Goal: Transaction & Acquisition: Purchase product/service

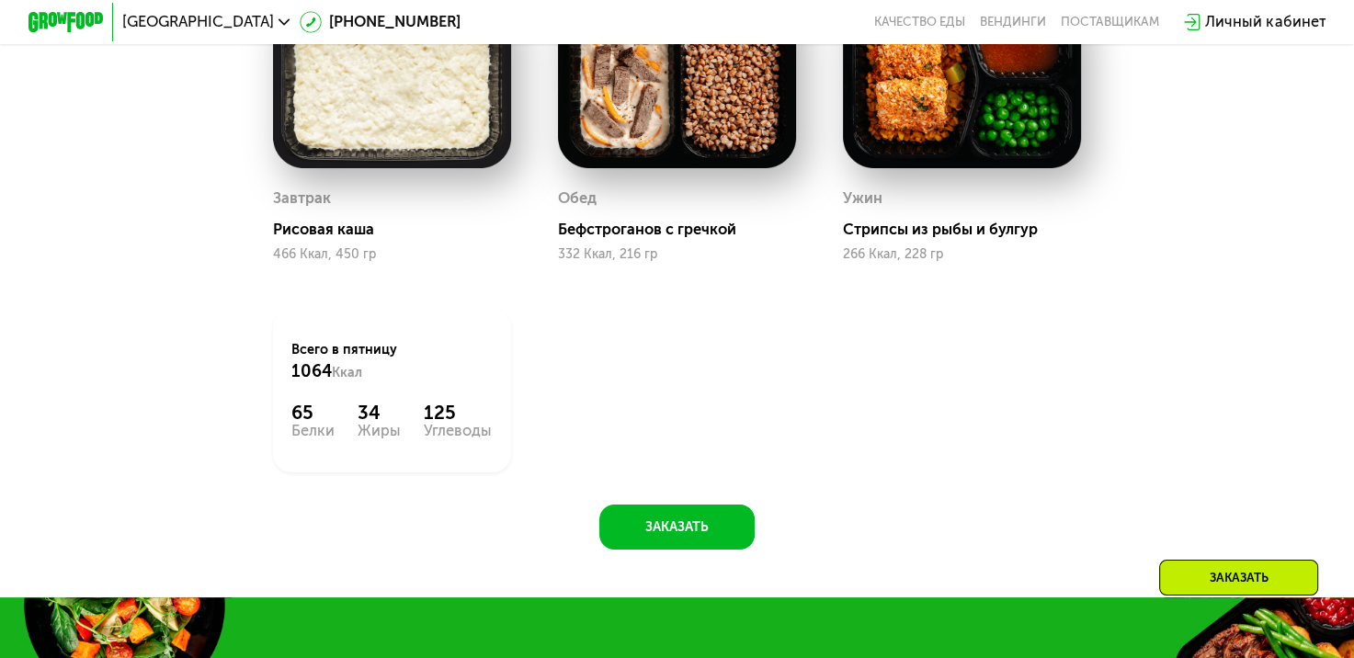
scroll to position [1382, 0]
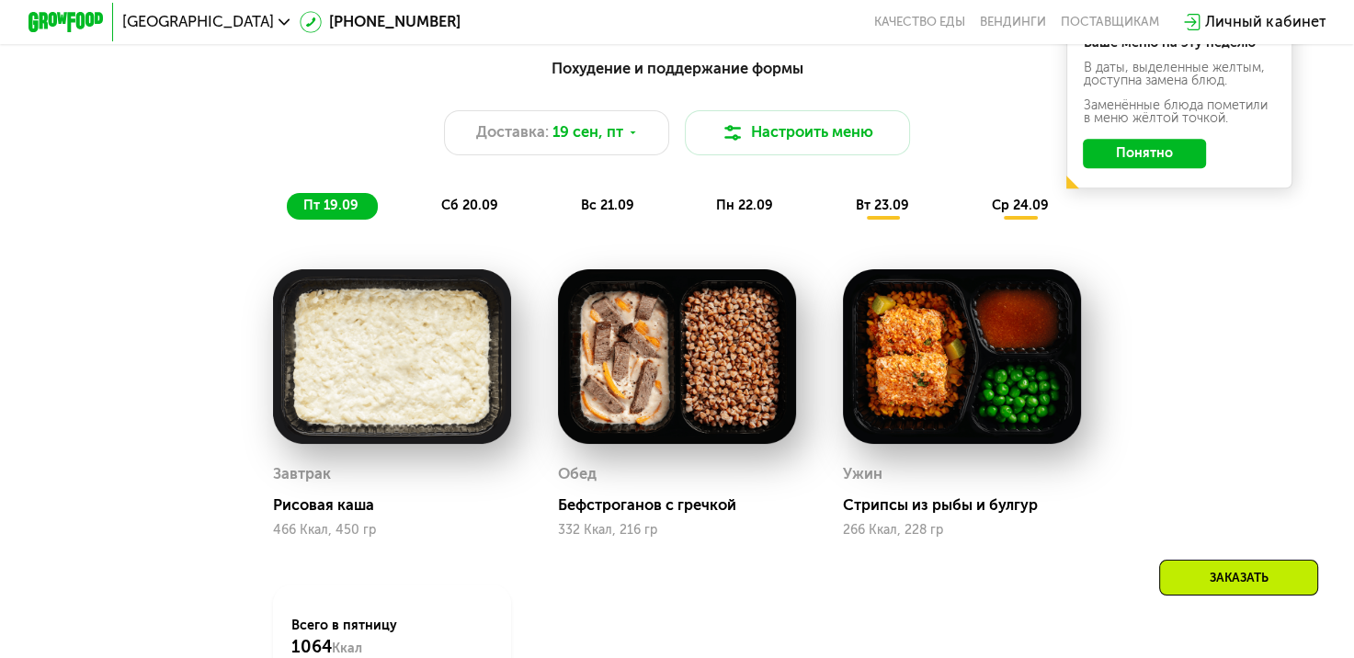
click at [470, 213] on span "сб 20.09" at bounding box center [469, 206] width 57 height 16
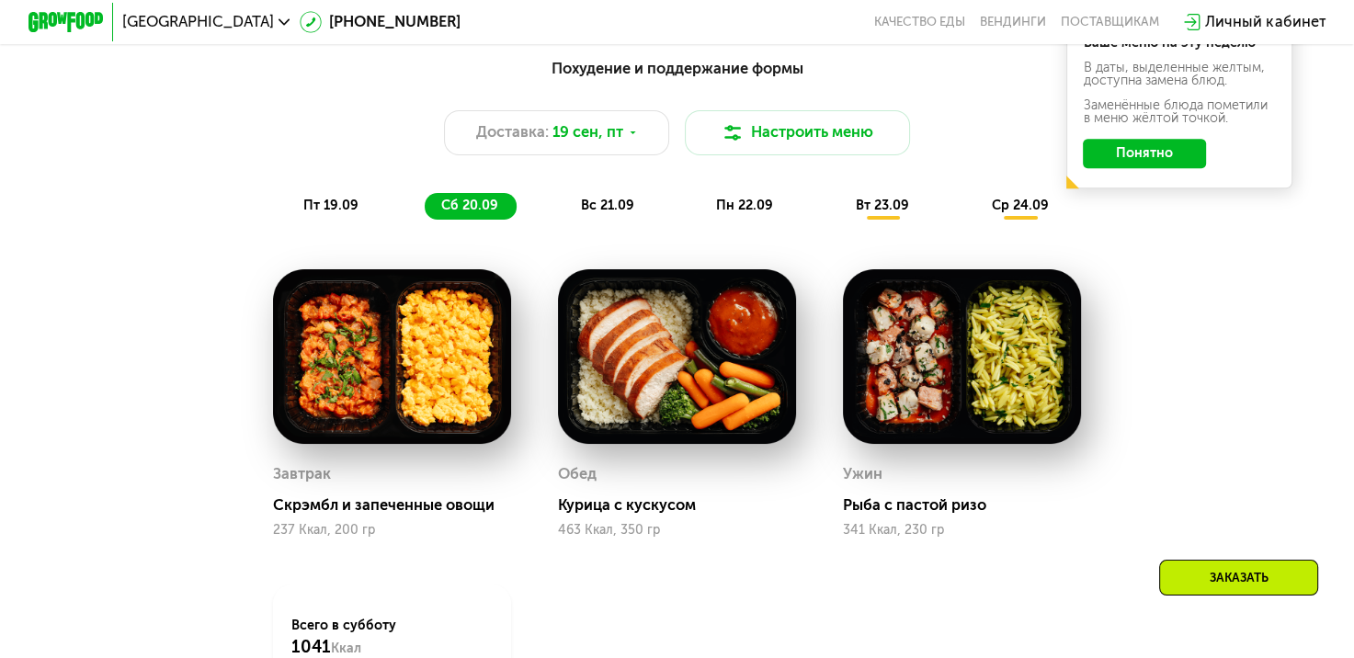
click at [581, 202] on div "вс 21.09" at bounding box center [607, 206] width 89 height 27
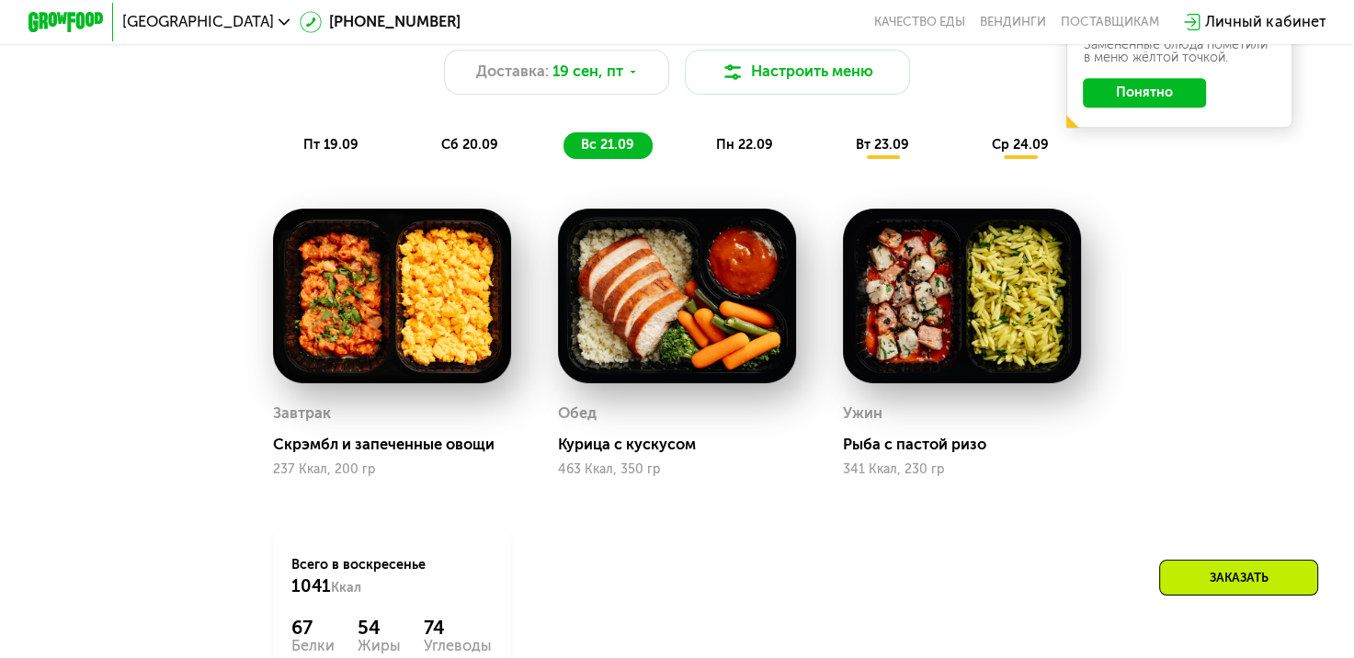
scroll to position [1474, 0]
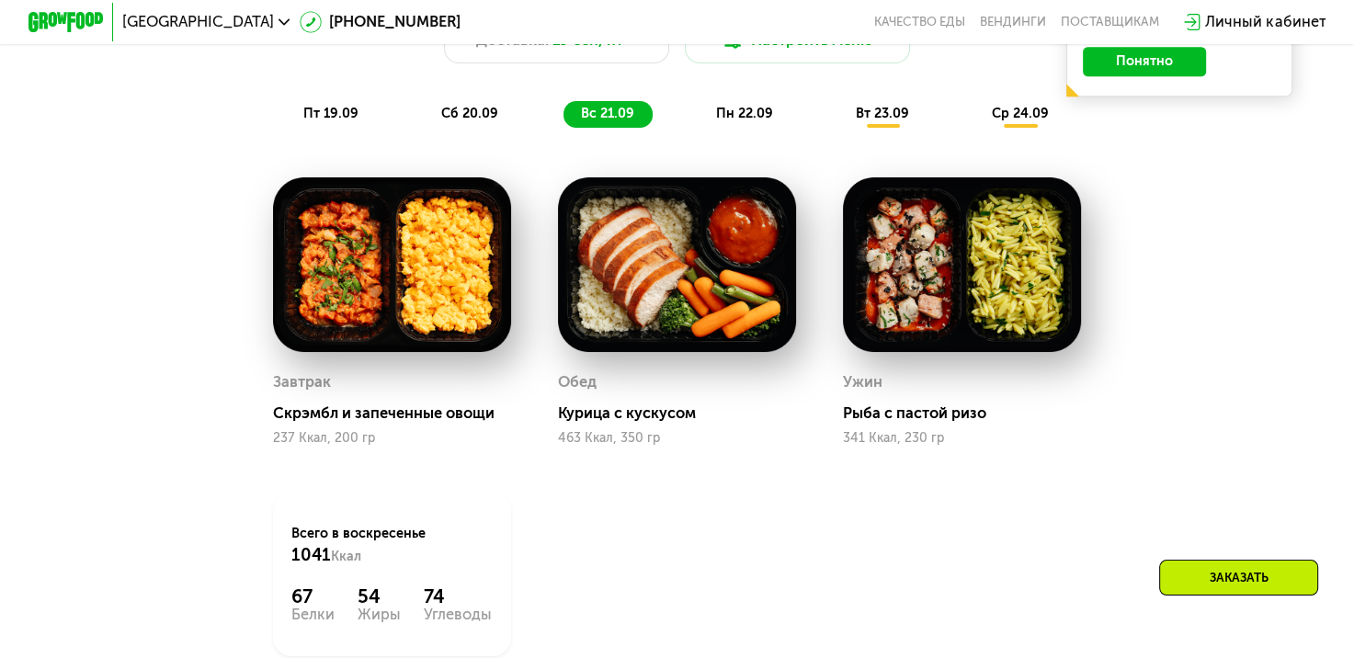
click at [702, 117] on div "пн 22.09" at bounding box center [745, 114] width 93 height 27
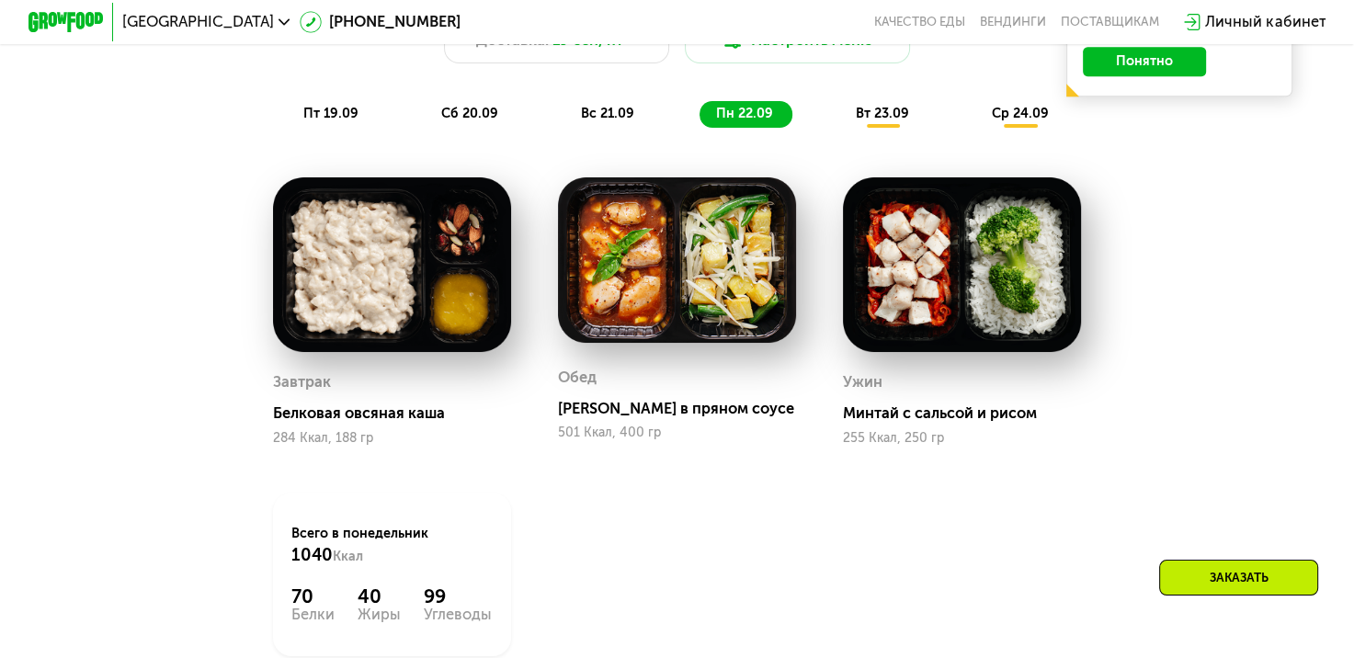
click at [988, 120] on div "ср 24.09" at bounding box center [1020, 114] width 93 height 27
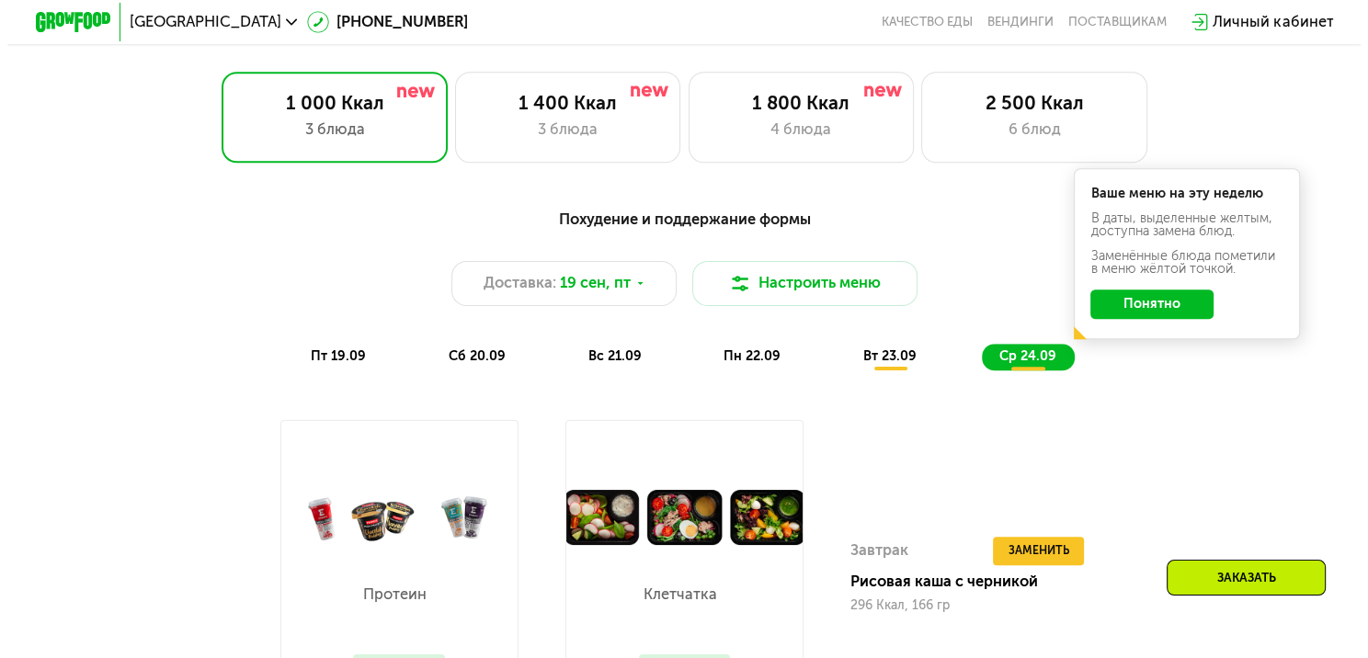
scroll to position [1199, 0]
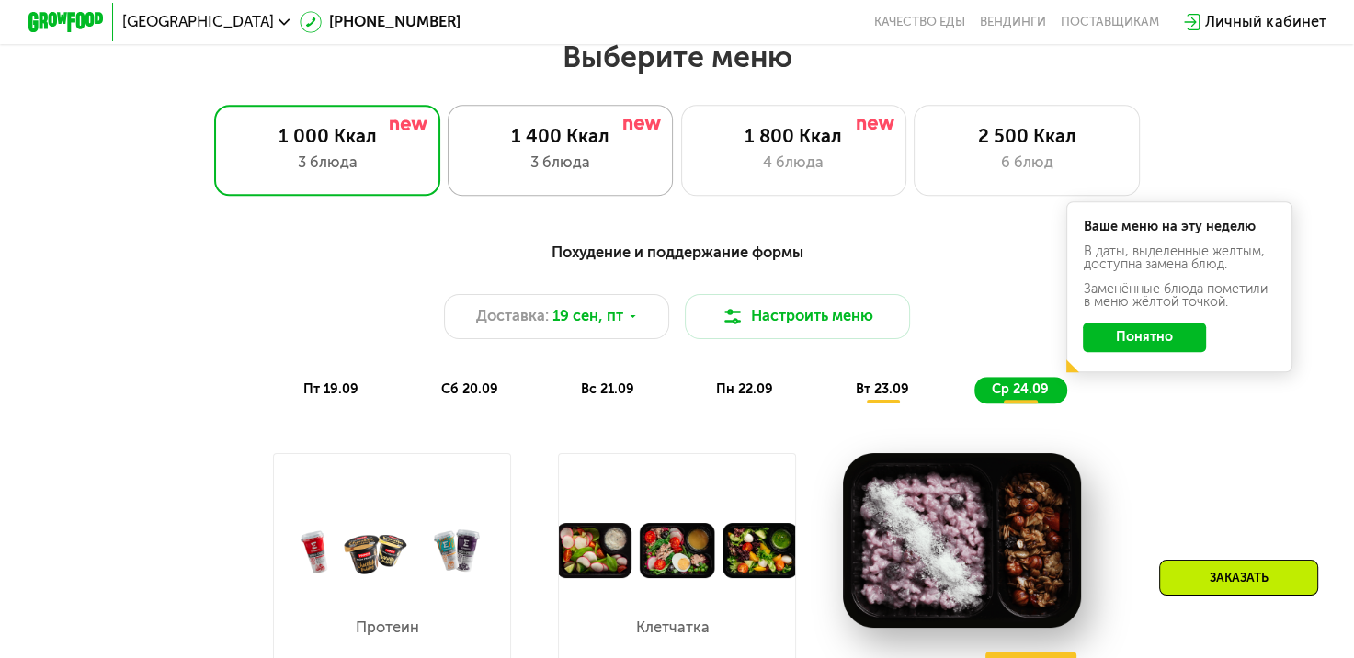
click at [504, 154] on div "1 400 Ккал 3 блюда" at bounding box center [561, 150] width 226 height 90
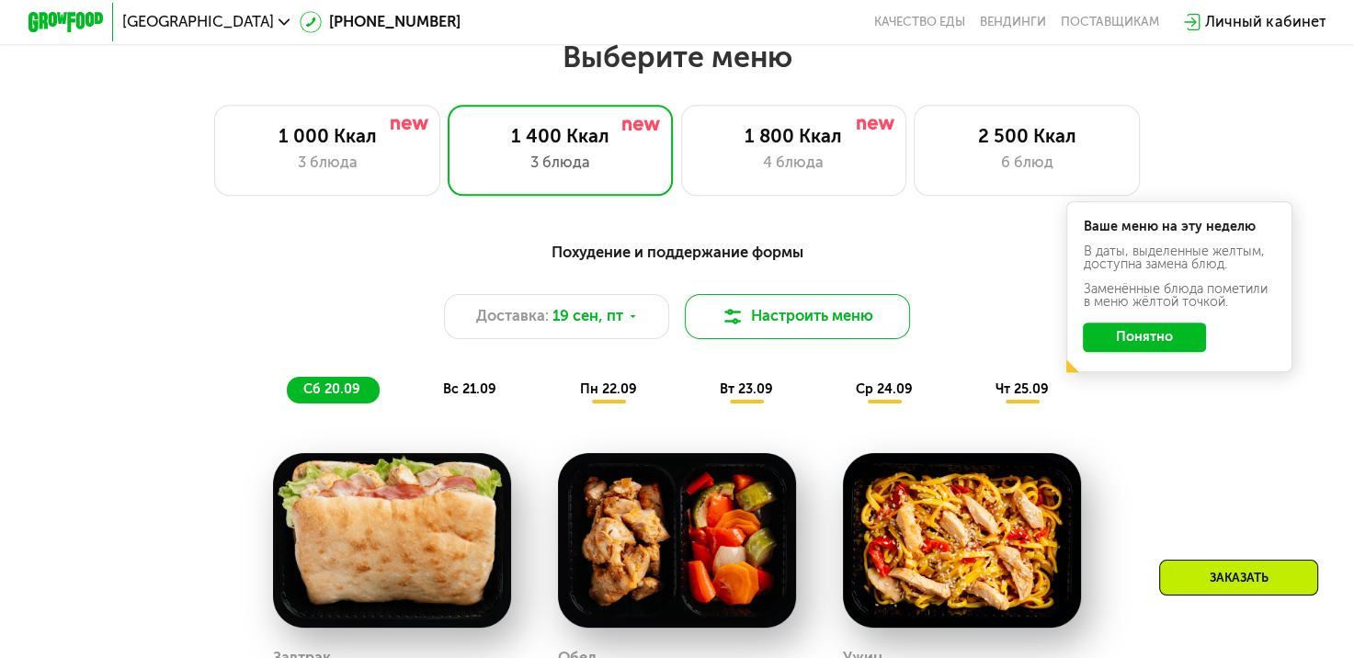
click at [787, 316] on button "Настроить меню" at bounding box center [798, 316] width 226 height 45
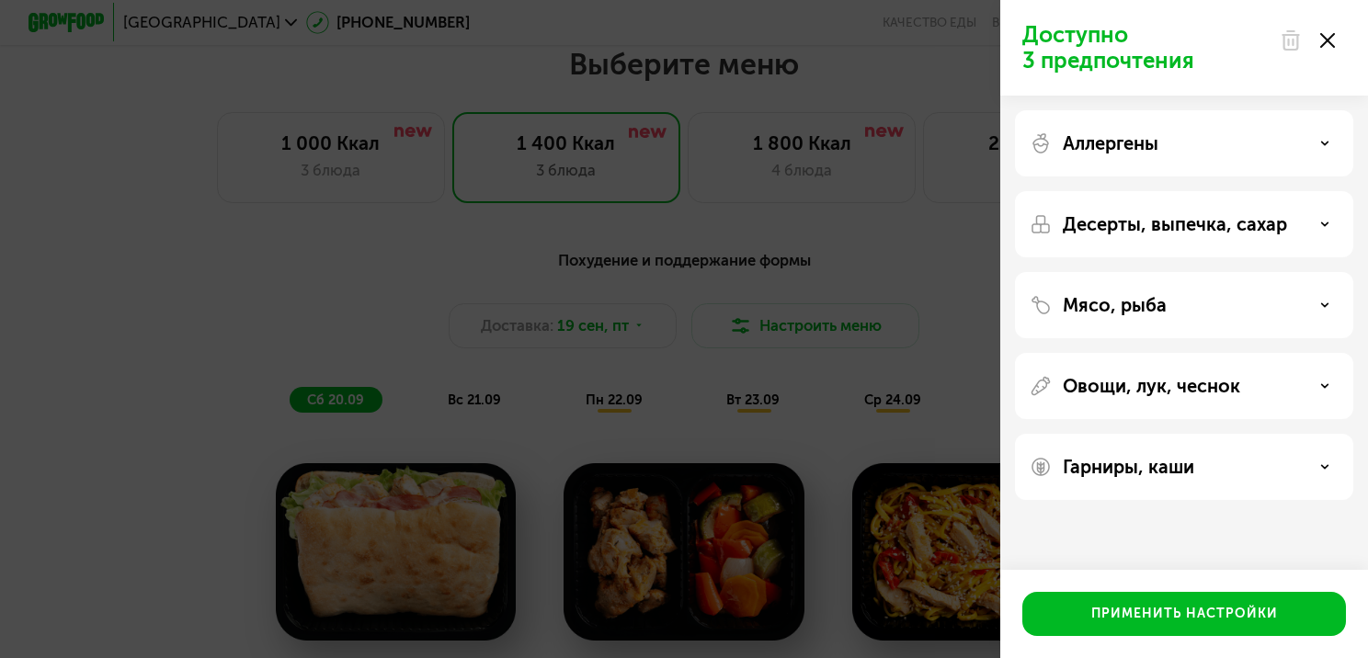
click at [1206, 151] on div "Аллергены" at bounding box center [1183, 143] width 309 height 22
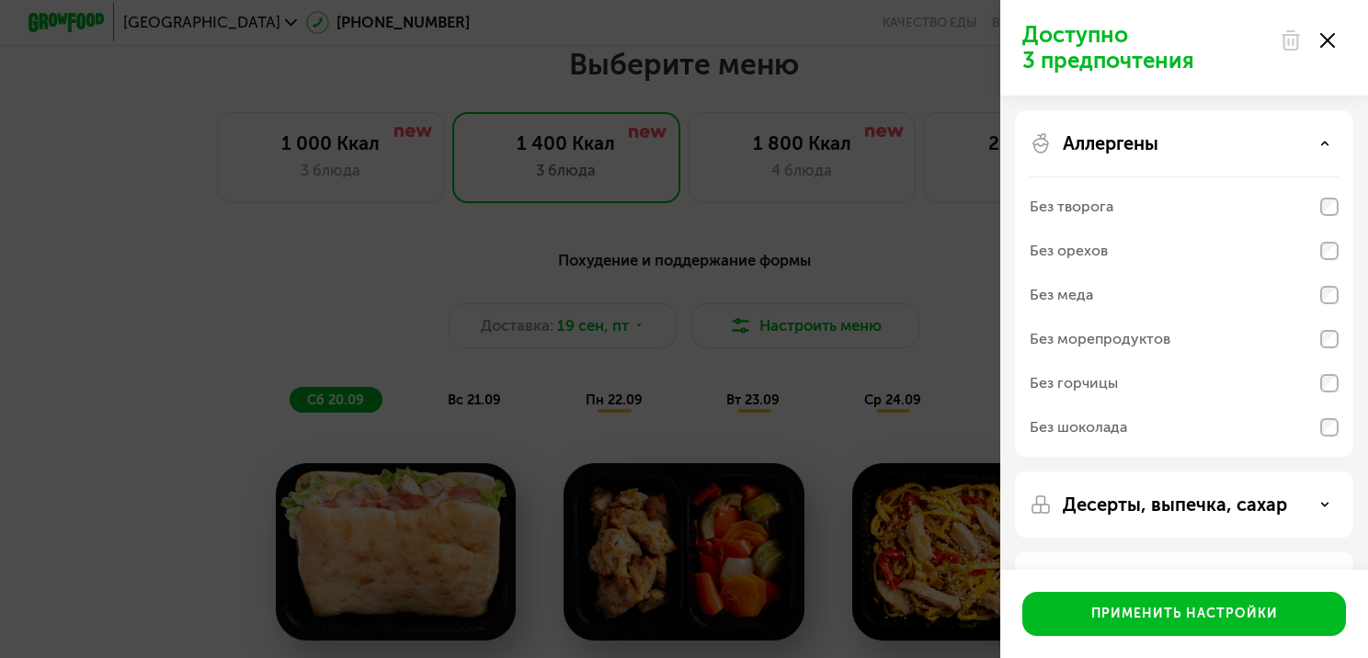
click at [1206, 151] on div "Аллергены" at bounding box center [1183, 143] width 309 height 22
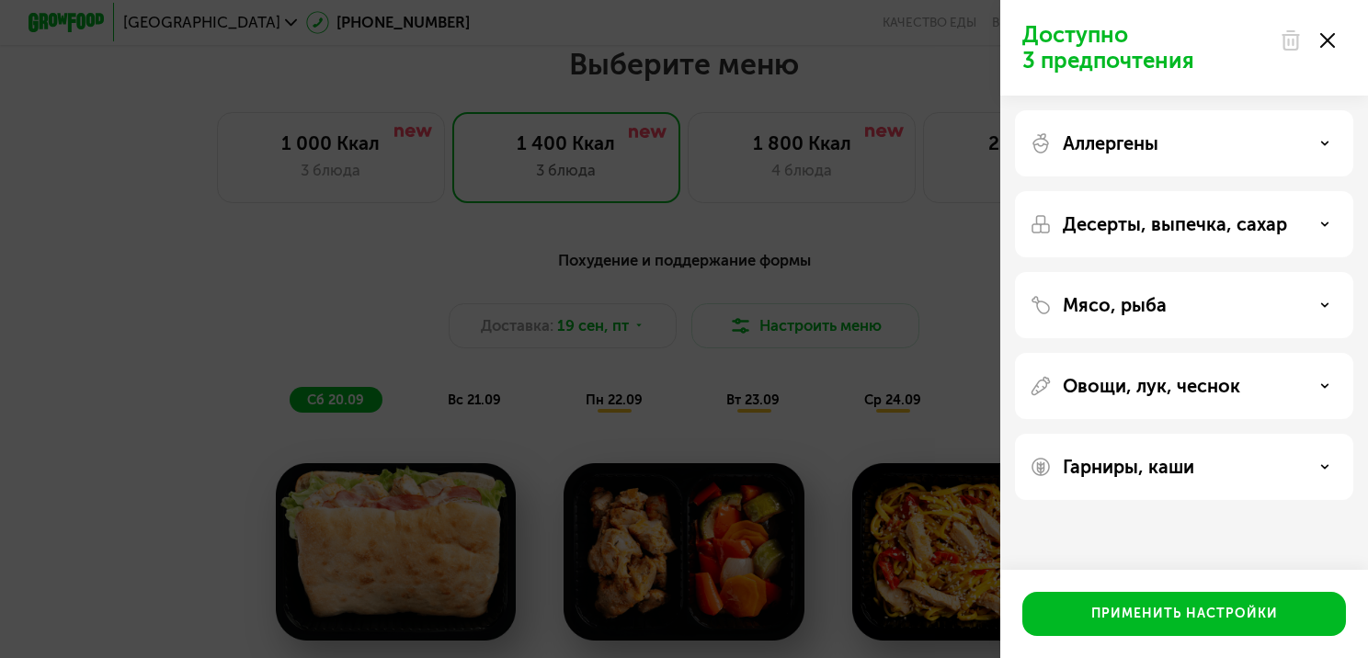
click at [1150, 228] on p "Десерты, выпечка, сахар" at bounding box center [1175, 224] width 224 height 22
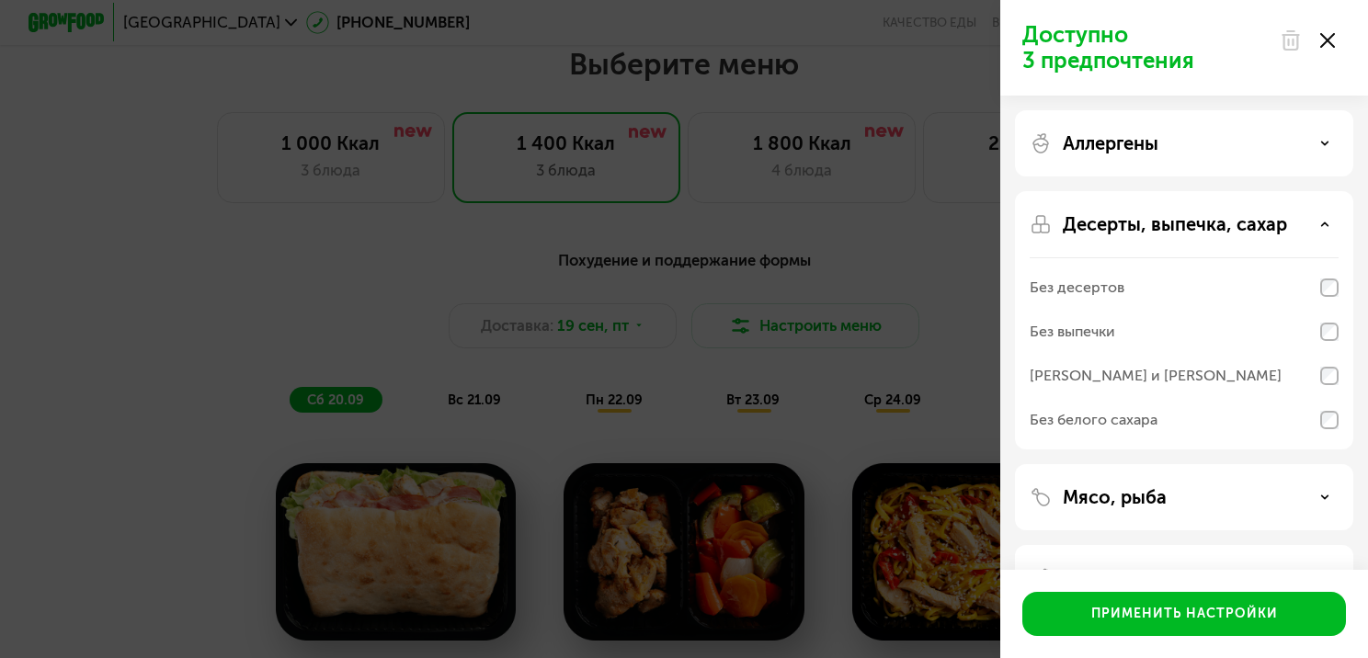
click at [1173, 231] on p "Десерты, выпечка, сахар" at bounding box center [1175, 224] width 224 height 22
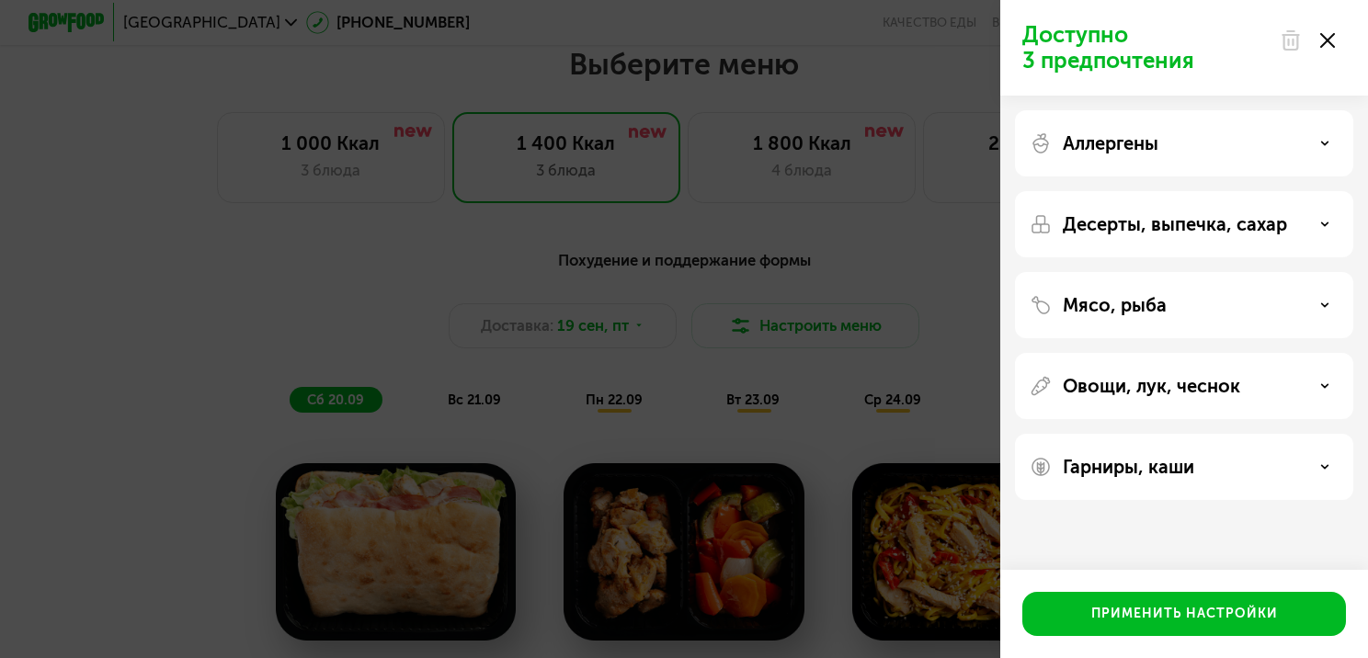
click at [1142, 394] on p "Овощи, лук, чеснок" at bounding box center [1151, 386] width 177 height 22
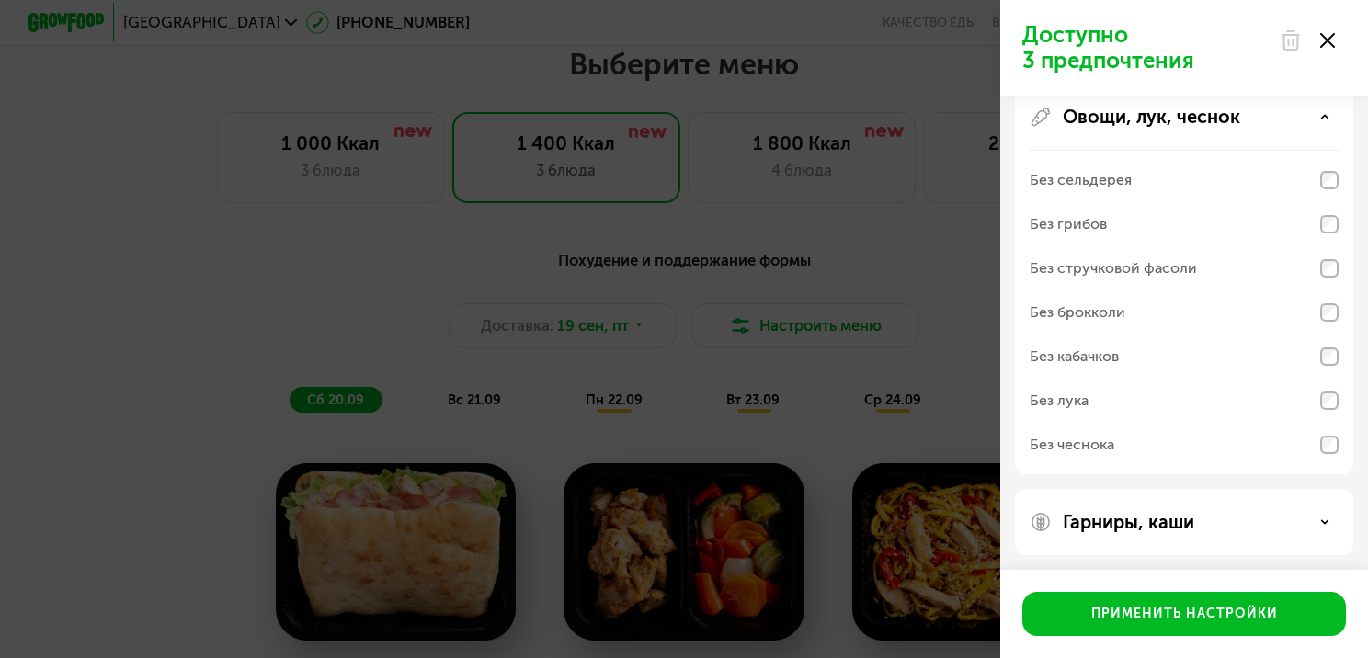
scroll to position [272, 0]
click at [1147, 397] on div "Без лука" at bounding box center [1183, 398] width 309 height 44
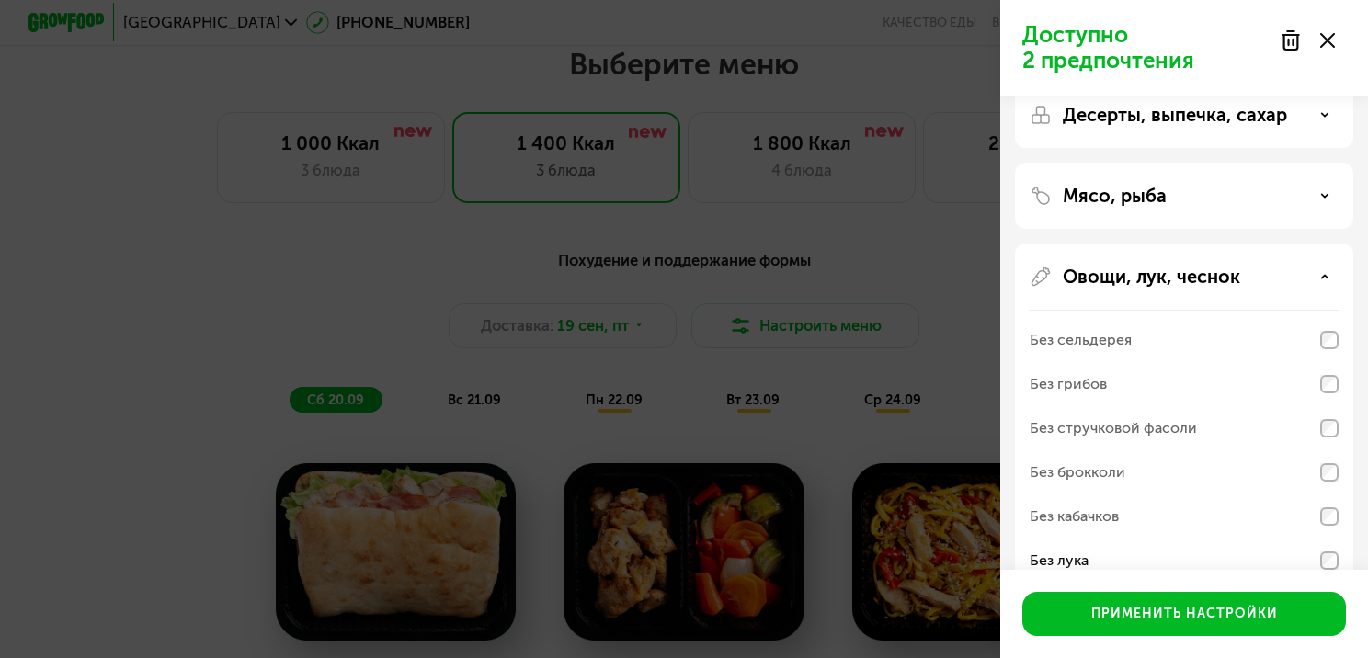
scroll to position [0, 0]
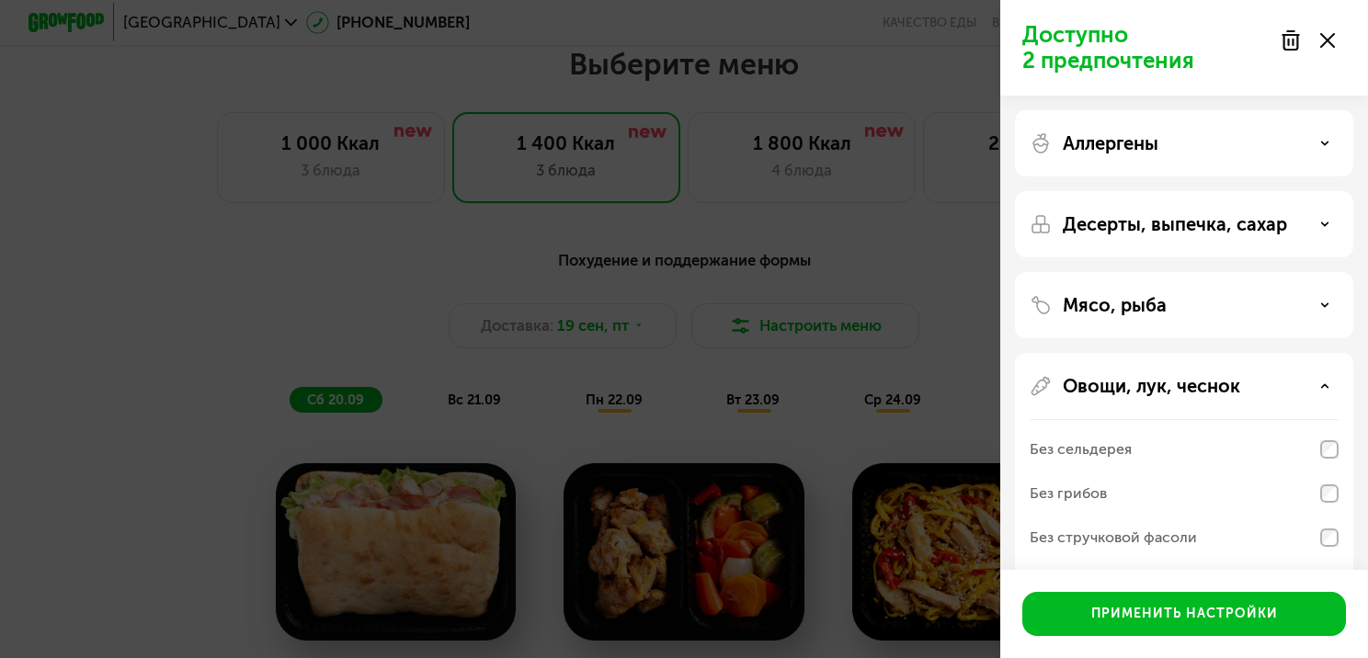
click at [1169, 318] on div "Мясо, рыба" at bounding box center [1184, 305] width 338 height 66
click at [1228, 268] on div "Аллергены Десерты, выпечка, сахар Мясо, рыба Овощи, лук, чеснок Без сельдерея Б…" at bounding box center [1184, 468] width 368 height 744
click at [1334, 298] on div "Мясо, рыба" at bounding box center [1183, 305] width 309 height 22
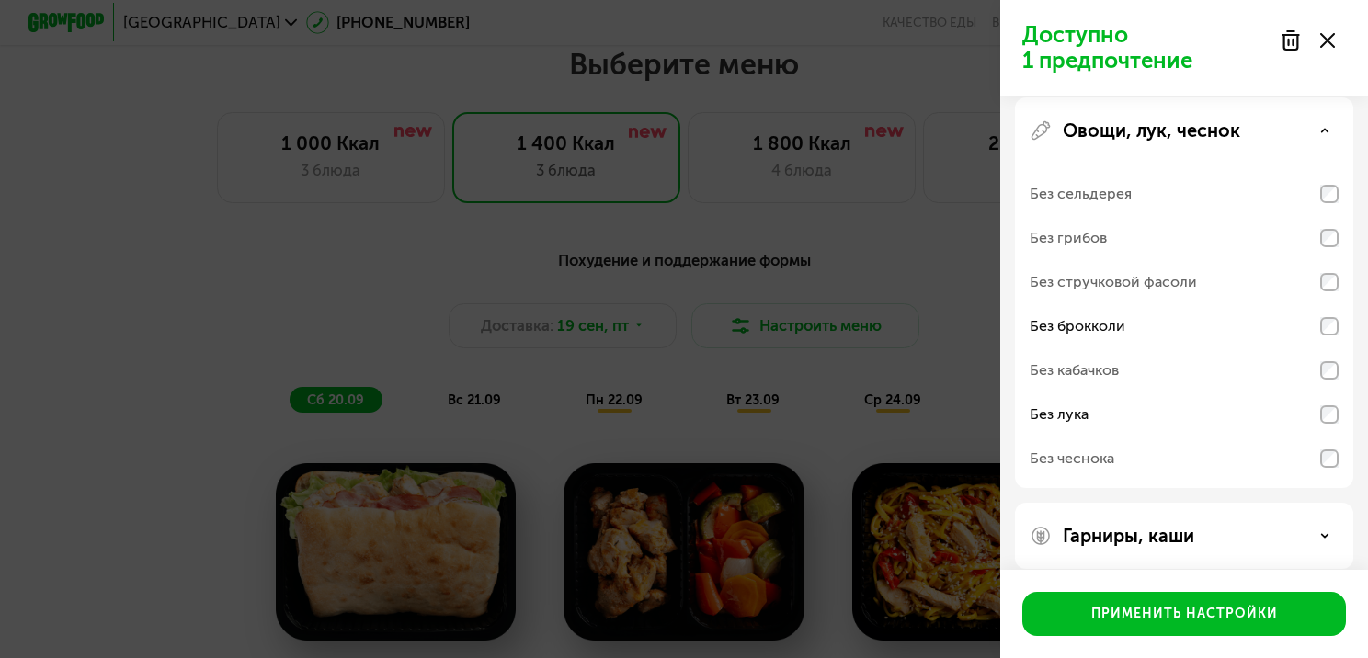
scroll to position [508, 0]
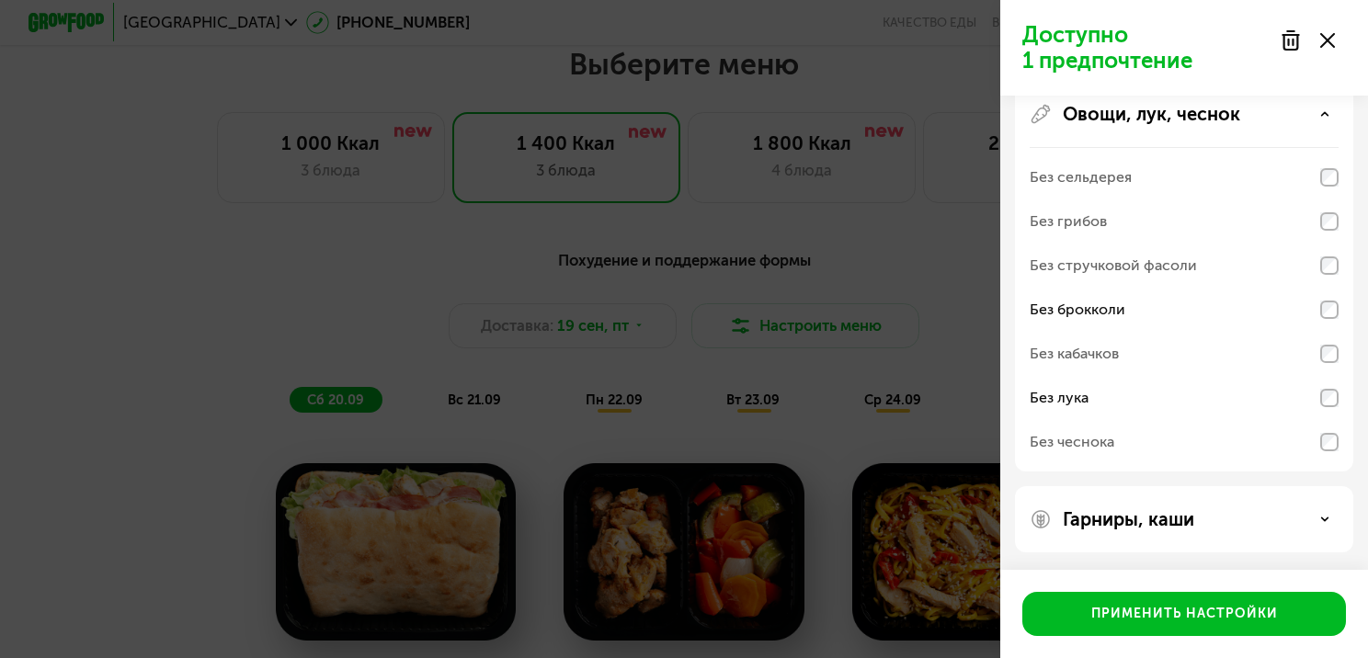
click at [1182, 515] on p "Гарниры, каши" at bounding box center [1128, 519] width 131 height 22
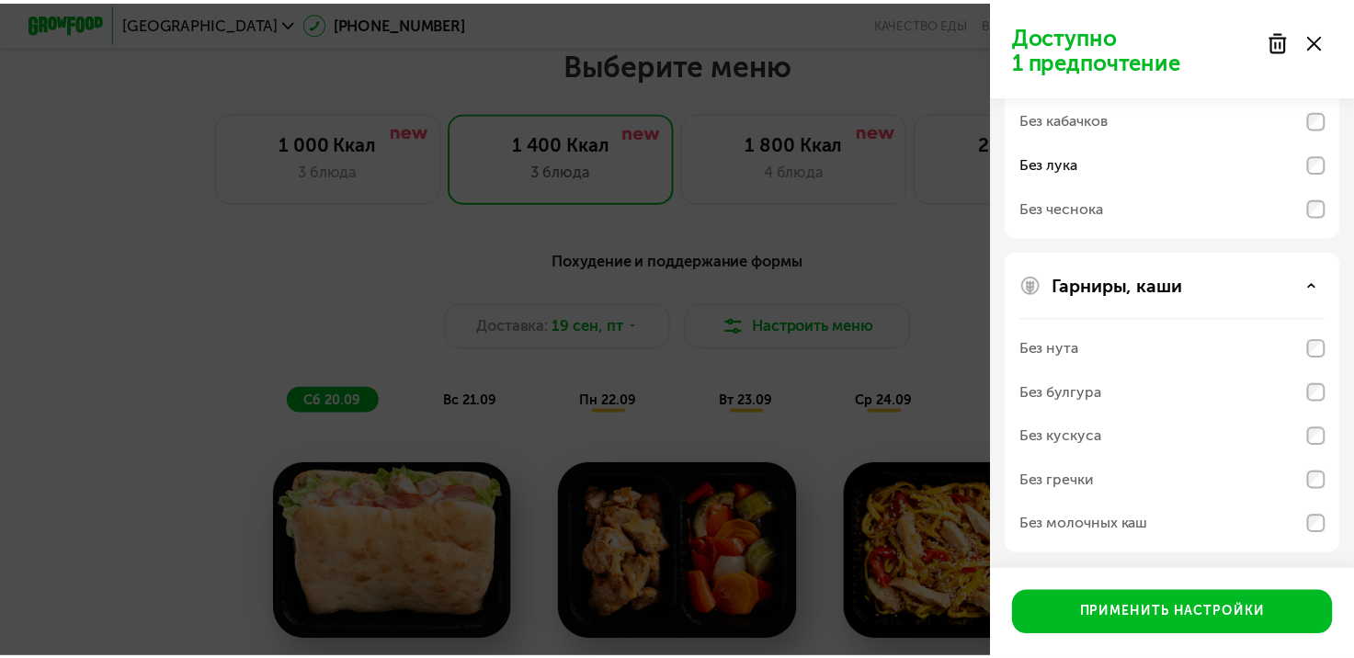
scroll to position [744, 0]
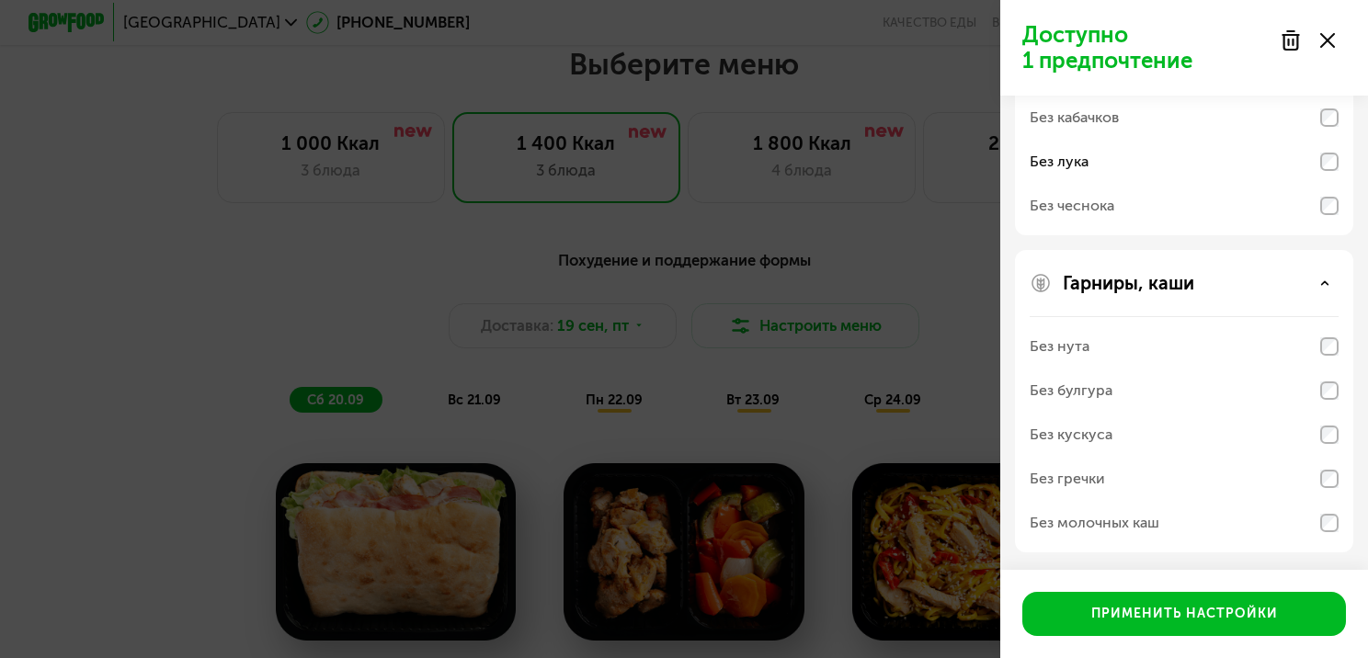
click at [1182, 396] on div "Без булгура" at bounding box center [1183, 391] width 309 height 44
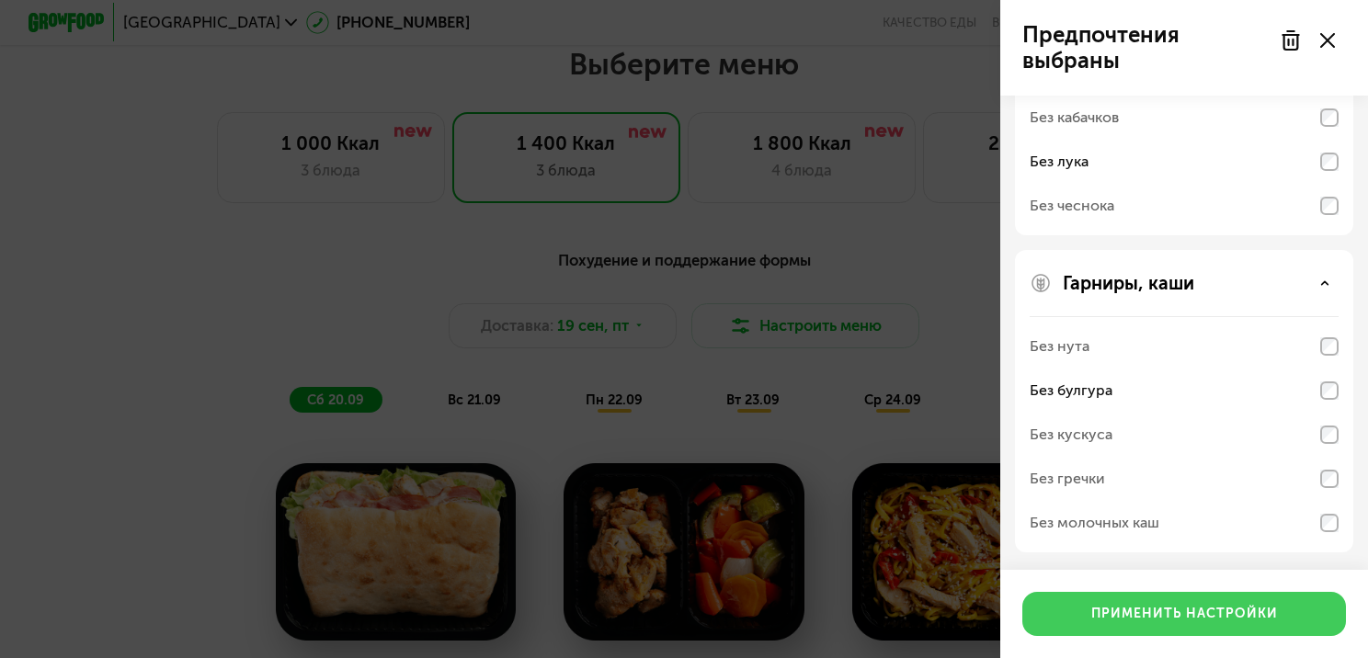
click at [1247, 617] on div "Применить настройки" at bounding box center [1184, 614] width 187 height 18
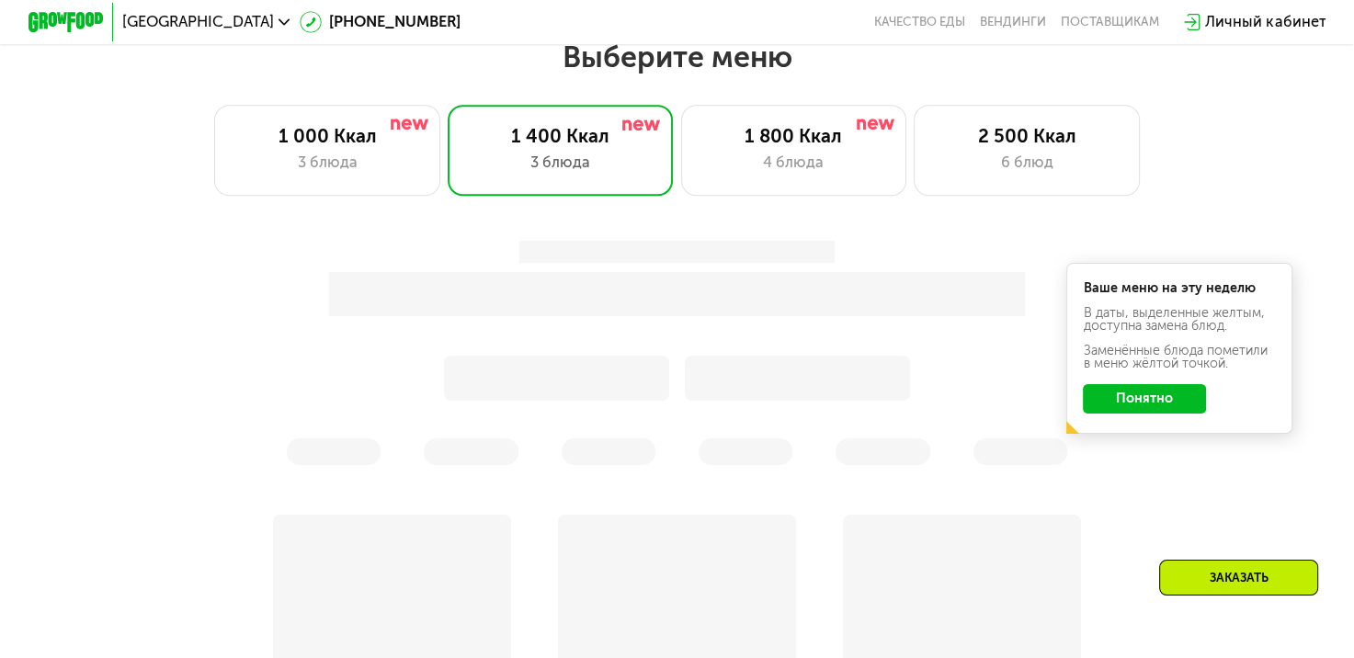
click at [1145, 430] on div "Ваше меню на эту неделю В даты, выделенные желтым, доступна замена блюд. Заменё…" at bounding box center [1179, 348] width 226 height 171
click at [1145, 412] on button "Понятно" at bounding box center [1144, 399] width 123 height 30
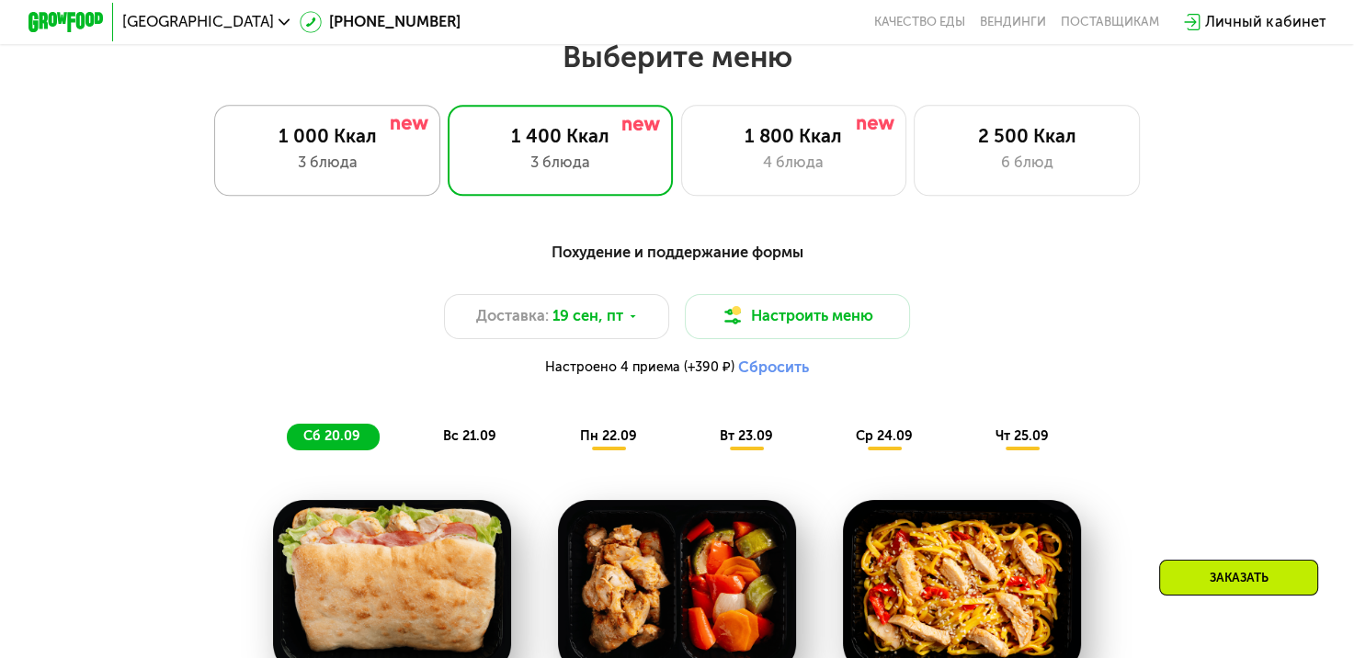
click at [272, 171] on div "3 блюда" at bounding box center [327, 163] width 187 height 23
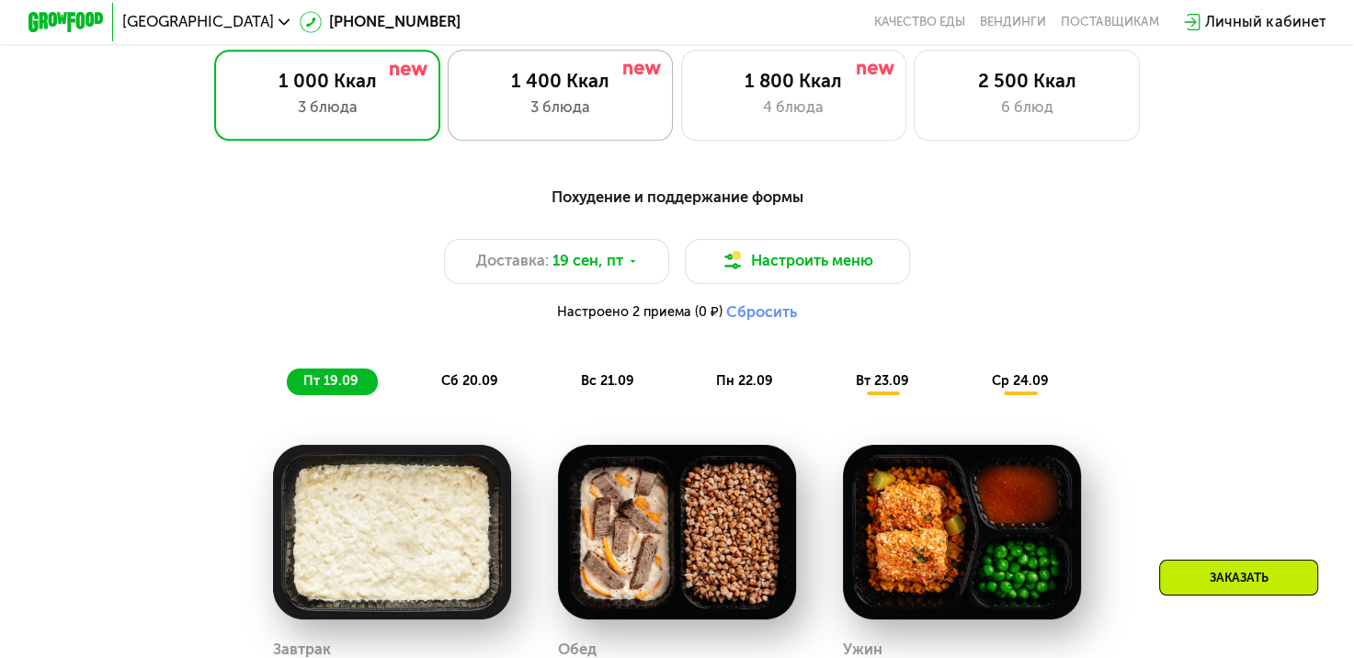
scroll to position [1107, 0]
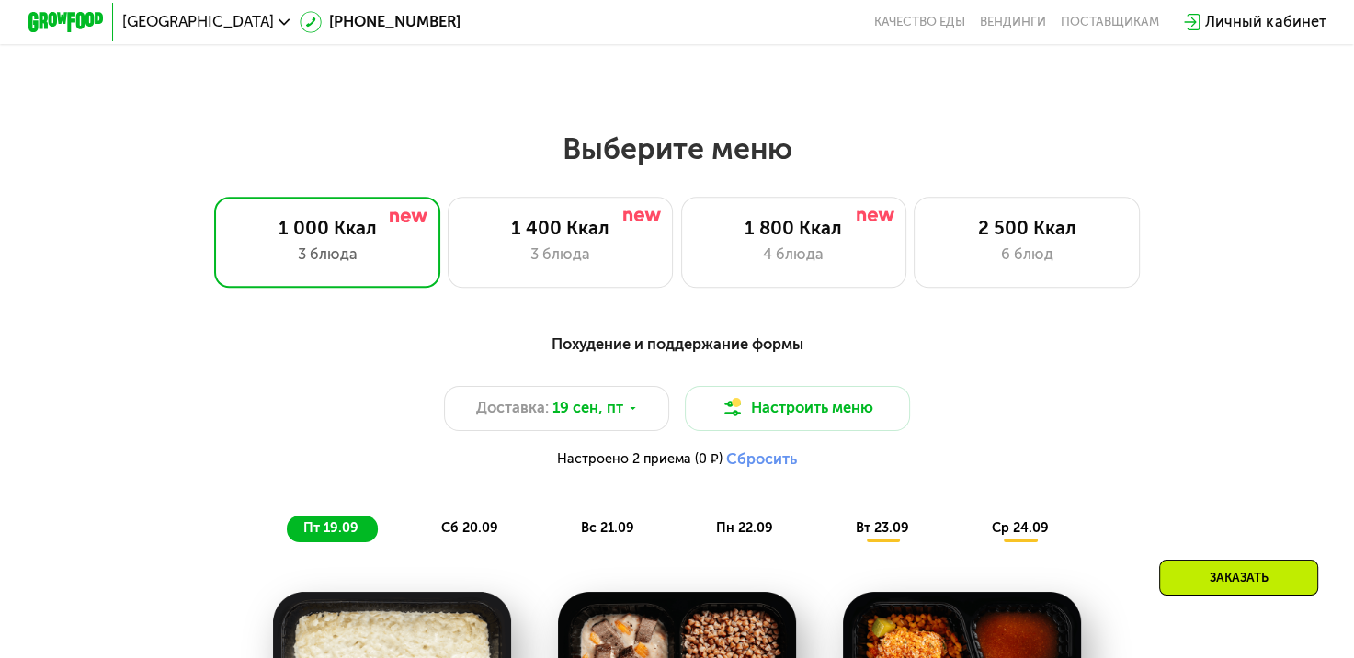
click at [493, 254] on div "3 блюда" at bounding box center [560, 255] width 187 height 23
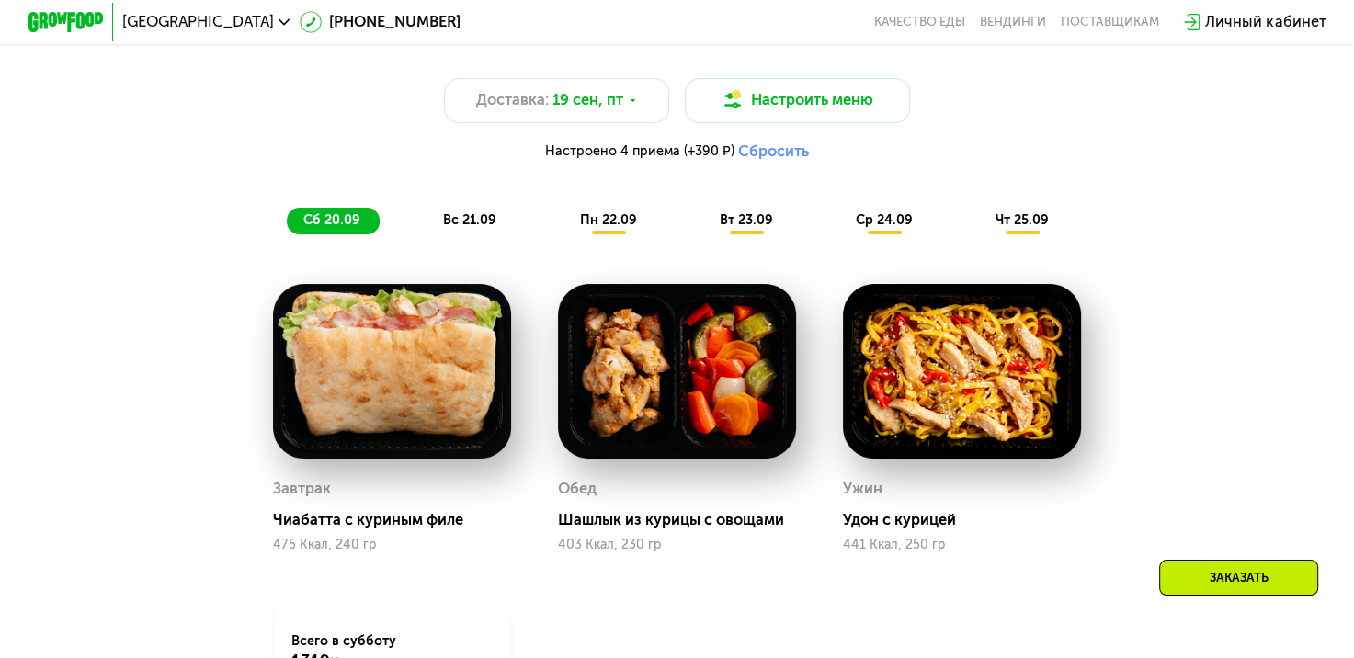
scroll to position [1382, 0]
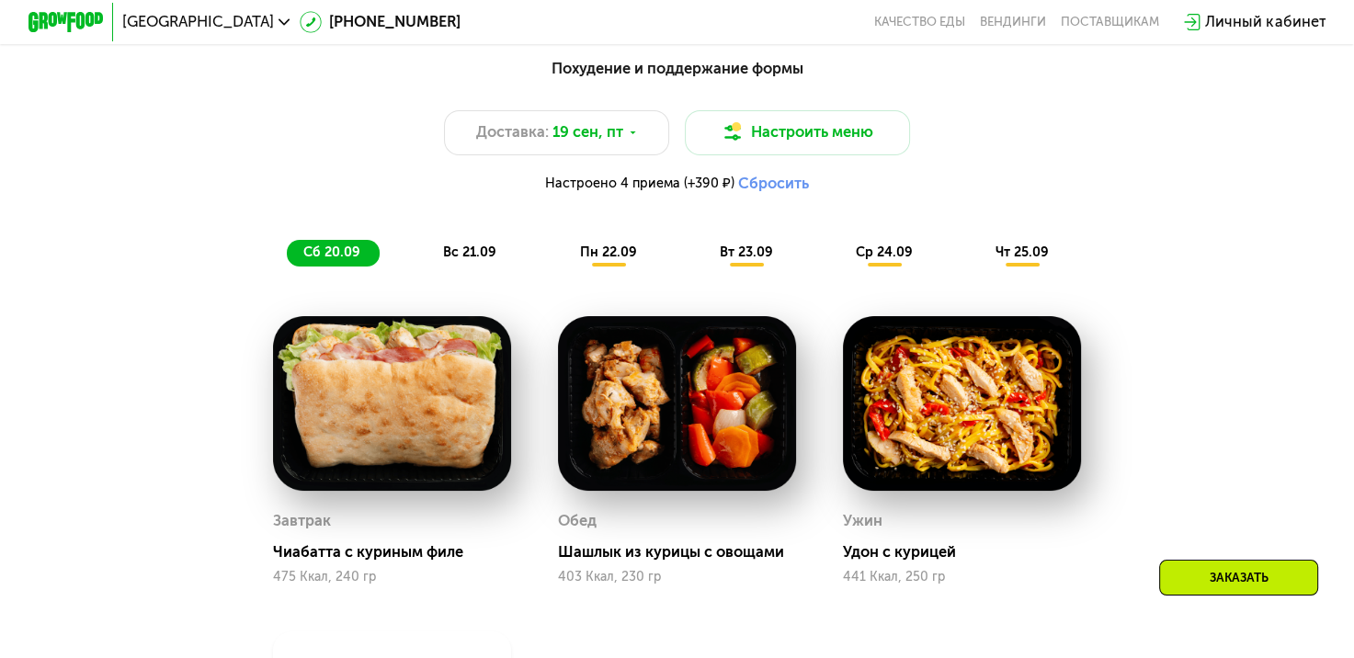
click at [493, 260] on span "вс 21.09" at bounding box center [469, 252] width 53 height 16
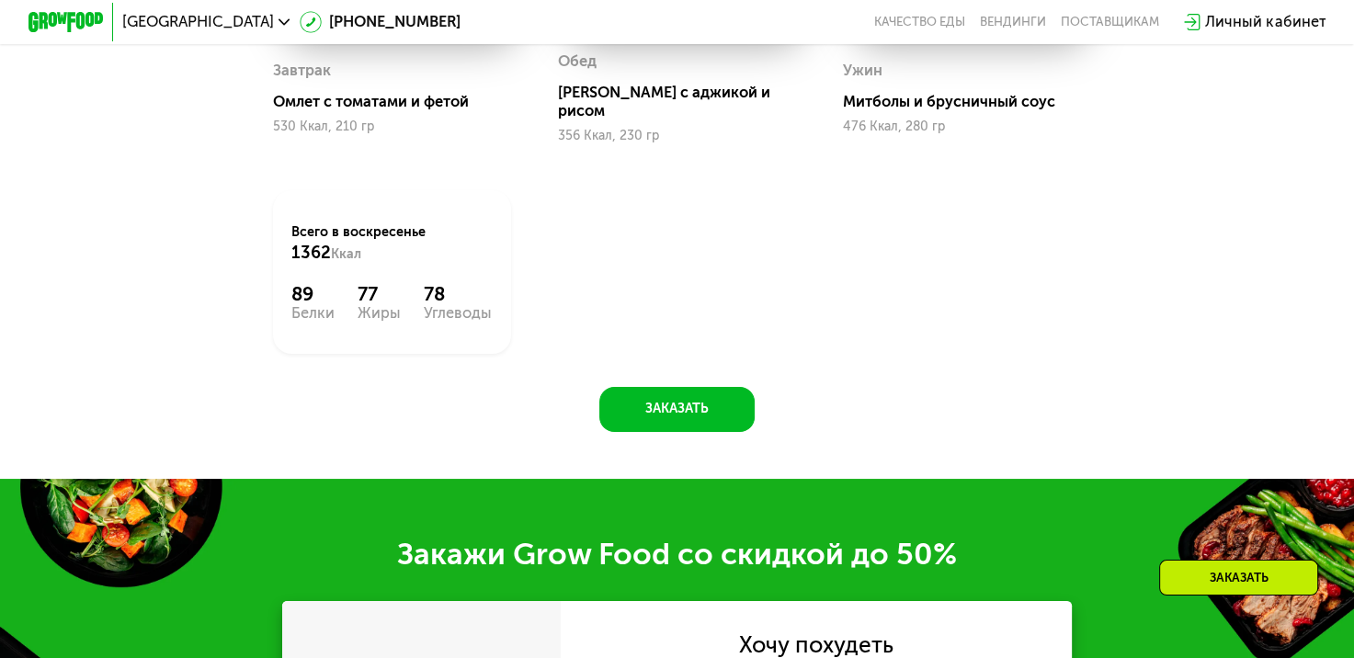
scroll to position [2210, 0]
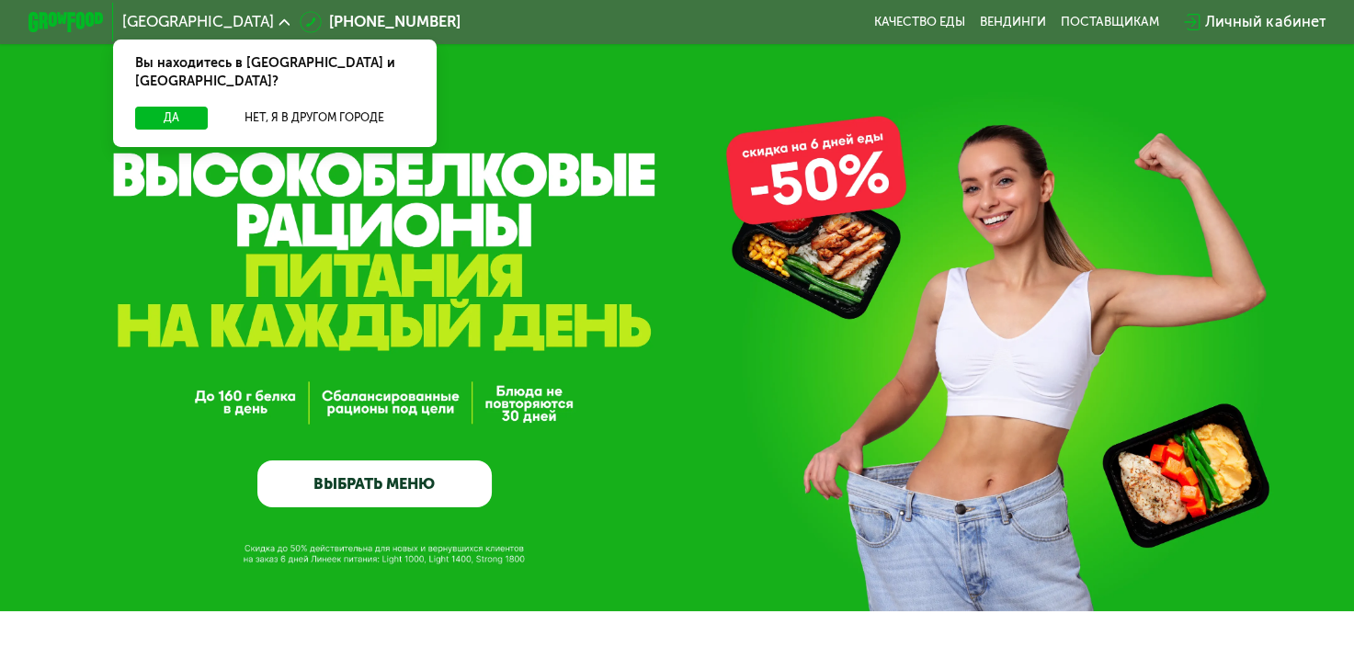
click at [355, 461] on div "GrowFood — доставка правильного питания ВЫБРАТЬ МЕНЮ" at bounding box center [374, 361] width 234 height 291
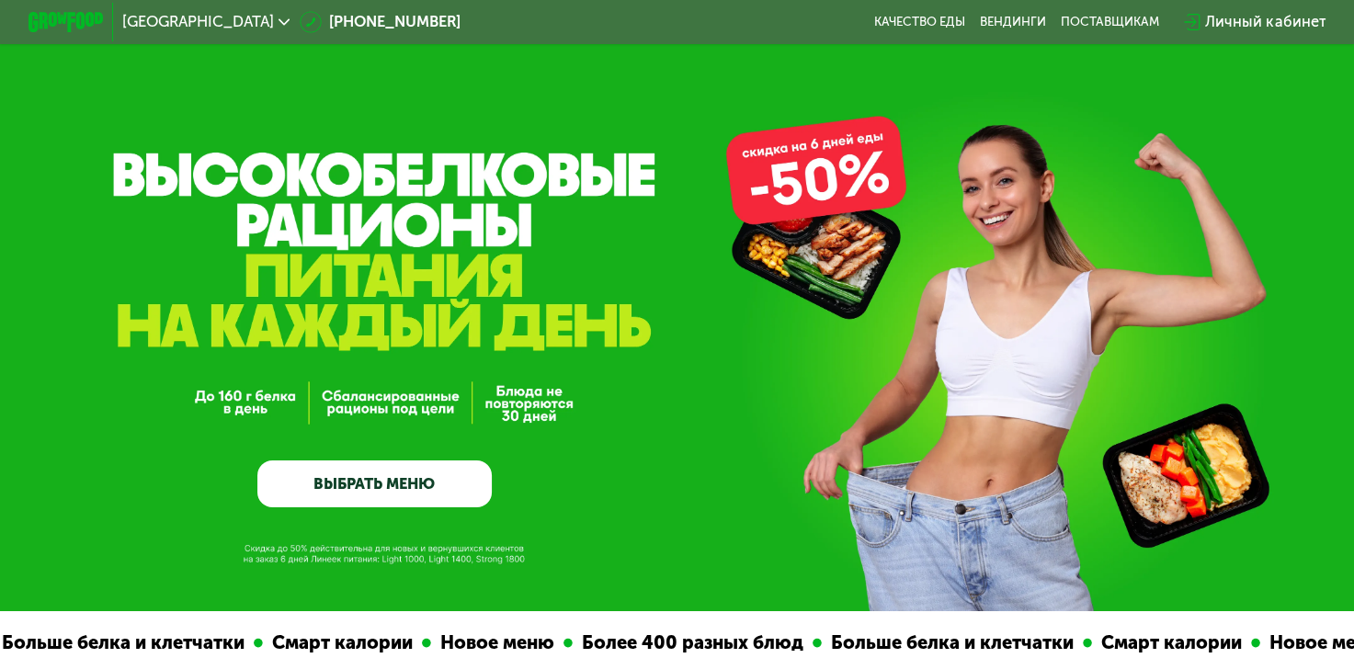
click at [394, 489] on link "ВЫБРАТЬ МЕНЮ" at bounding box center [374, 483] width 234 height 47
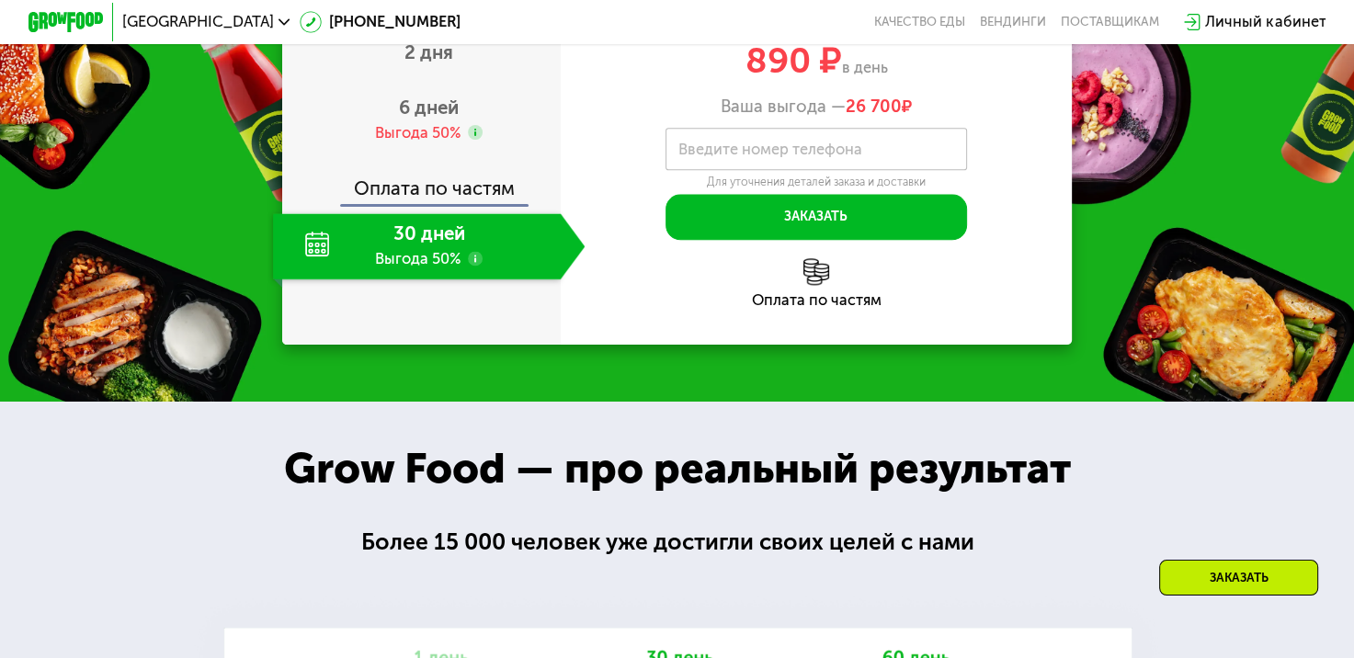
scroll to position [2298, 0]
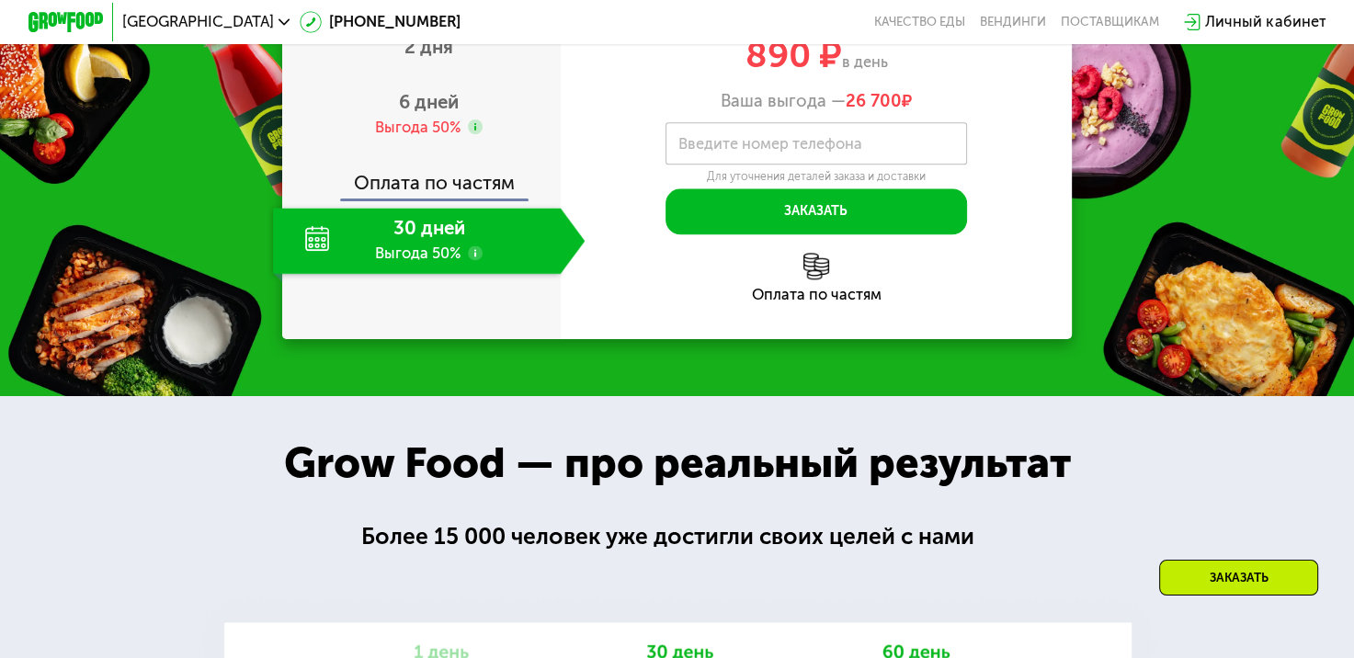
click at [815, 279] on img at bounding box center [816, 266] width 27 height 27
click at [813, 302] on div "Оплата по частям" at bounding box center [816, 295] width 511 height 15
click at [799, 302] on div "Оплата по частям" at bounding box center [816, 295] width 511 height 15
drag, startPoint x: 730, startPoint y: 489, endPoint x: 974, endPoint y: 473, distance: 245.0
click at [802, 339] on div "Хочу похудеть Light [PHONE_NUMBER] ккал 1 780 ₽ 890 ₽ в день Ваша выгода — 26 7…" at bounding box center [816, 127] width 511 height 423
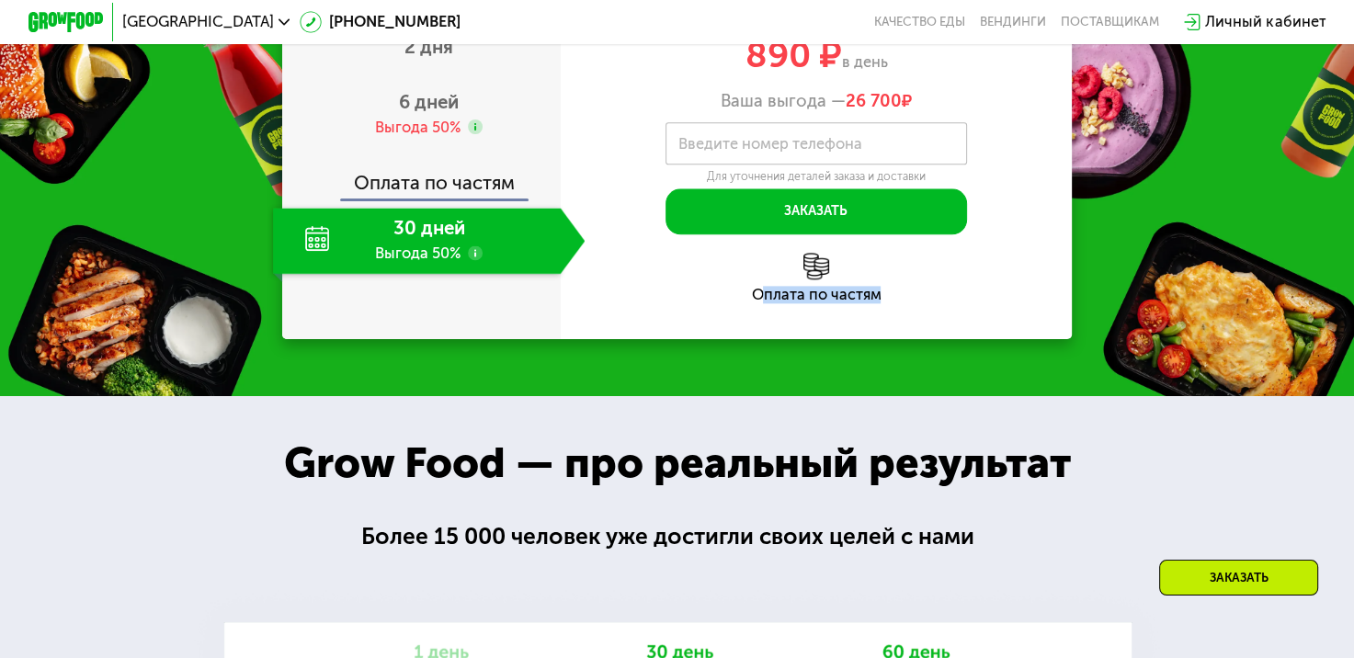
drag, startPoint x: 974, startPoint y: 473, endPoint x: 758, endPoint y: 471, distance: 216.0
click at [758, 302] on div "Оплата по частям" at bounding box center [816, 295] width 511 height 15
click at [867, 302] on div "Оплата по частям" at bounding box center [816, 295] width 511 height 15
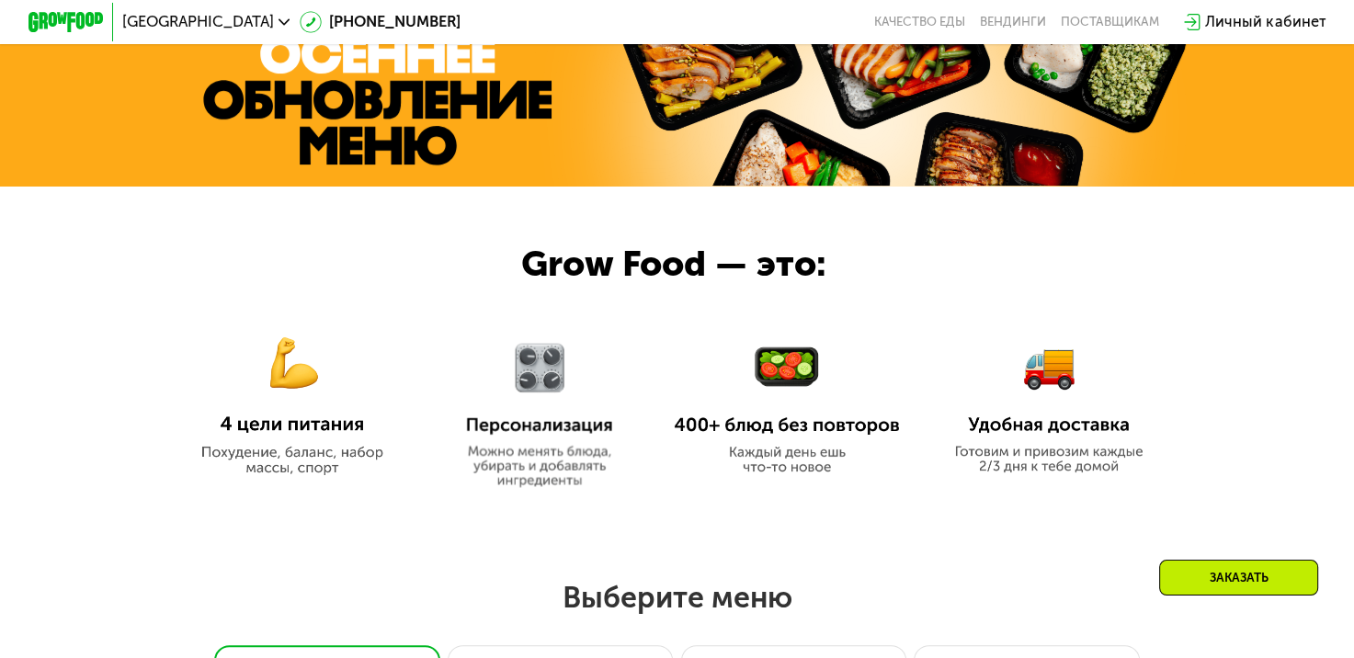
scroll to position [460, 0]
